Goal: Information Seeking & Learning: Learn about a topic

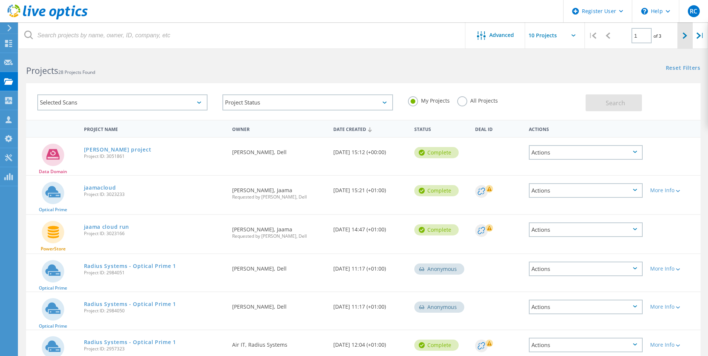
click at [684, 39] on div at bounding box center [685, 35] width 15 height 27
type input "2"
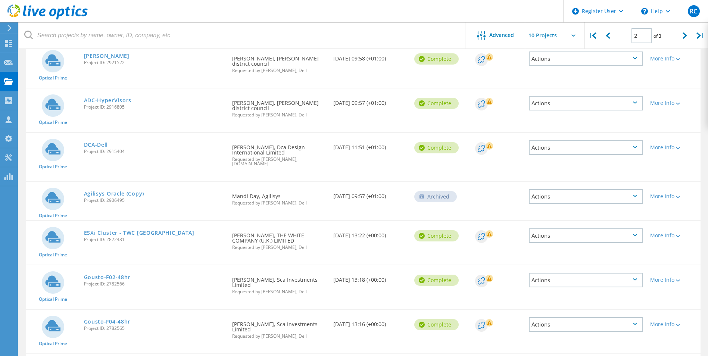
scroll to position [52, 0]
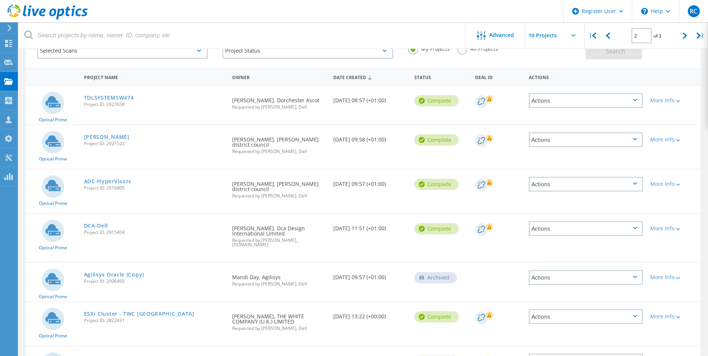
drag, startPoint x: 95, startPoint y: 177, endPoint x: 218, endPoint y: 171, distance: 122.9
click at [218, 171] on div "ADC-HyperVisors Project ID: 2916805" at bounding box center [154, 183] width 149 height 28
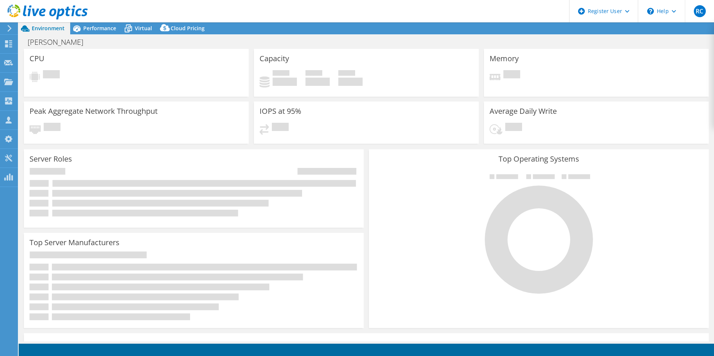
select select "USD"
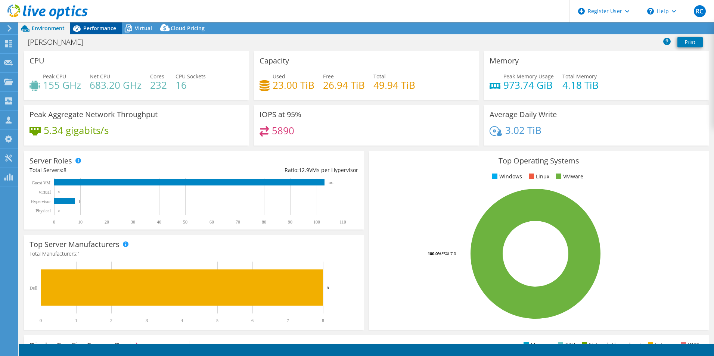
click at [95, 28] on span "Performance" at bounding box center [99, 28] width 33 height 7
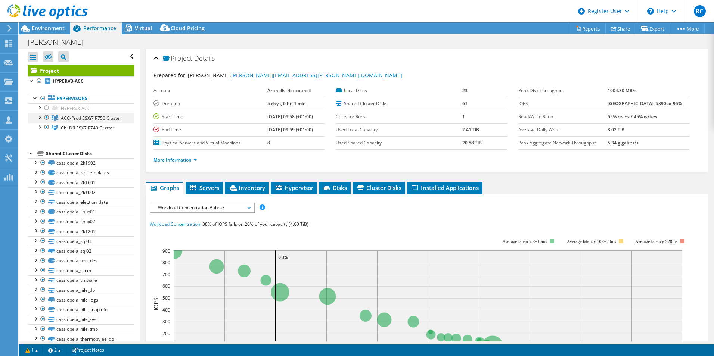
click at [39, 116] on div at bounding box center [38, 116] width 7 height 7
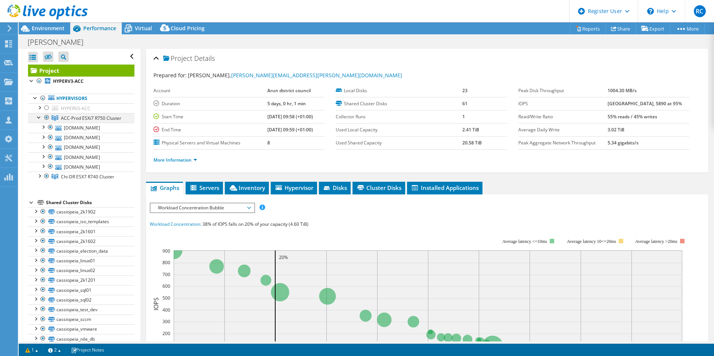
click at [38, 118] on div at bounding box center [38, 116] width 7 height 7
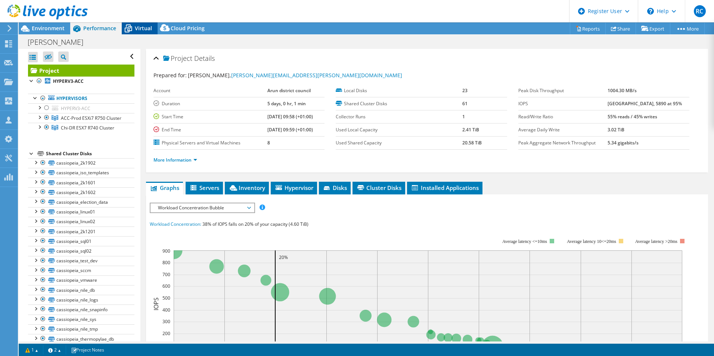
click at [137, 31] on span "Virtual" at bounding box center [143, 28] width 17 height 7
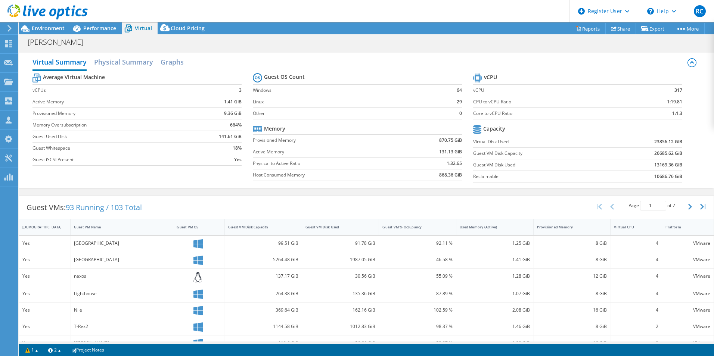
click at [94, 243] on div "[GEOGRAPHIC_DATA]" at bounding box center [122, 243] width 96 height 8
click at [196, 246] on icon at bounding box center [197, 243] width 9 height 9
drag, startPoint x: 495, startPoint y: 240, endPoint x: 636, endPoint y: 245, distance: 141.6
click at [632, 245] on div "Yes [GEOGRAPHIC_DATA] 99.51 GiB 91.78 GiB 92.11 % 1.25 GiB 8 GiB 4 VMware" at bounding box center [366, 244] width 694 height 16
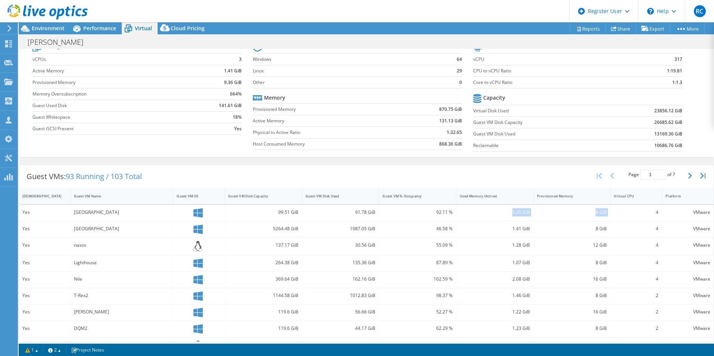
scroll to position [37, 0]
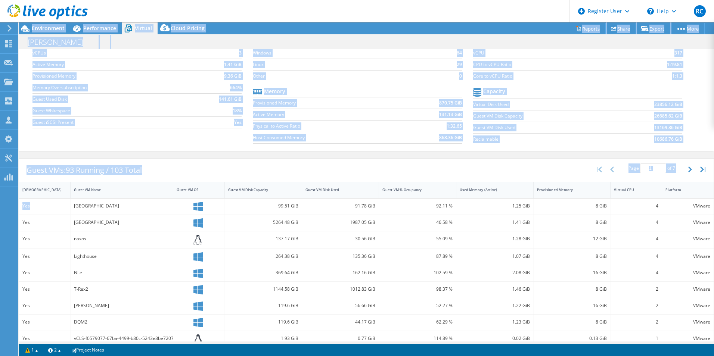
drag, startPoint x: 32, startPoint y: 209, endPoint x: 11, endPoint y: 211, distance: 21.0
click at [11, 211] on div "RC Dell User [PERSON_NAME] [PERSON_NAME][EMAIL_ADDRESS][DOMAIN_NAME] Dell My Pr…" at bounding box center [357, 178] width 714 height 356
click at [222, 181] on div "Guest VMs: 93 Running / 103 Total Page 1 of 7 5 rows 10 rows 20 rows 25 rows 50…" at bounding box center [366, 302] width 695 height 289
